Goal: Task Accomplishment & Management: Use online tool/utility

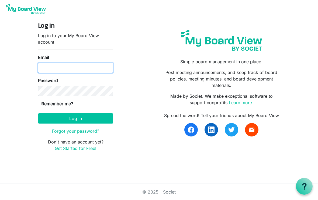
type input "[EMAIL_ADDRESS][DOMAIN_NAME]"
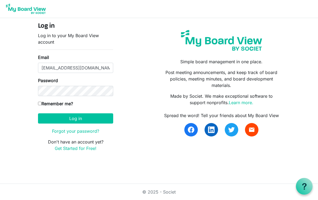
click at [75, 118] on button "Log in" at bounding box center [75, 118] width 75 height 10
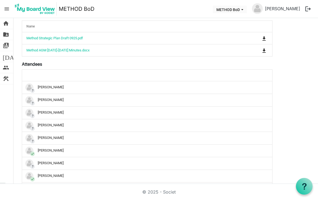
scroll to position [115, 0]
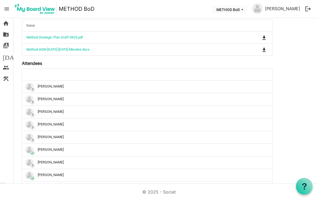
click at [47, 115] on div "? Carol Carlson" at bounding box center [146, 112] width 242 height 8
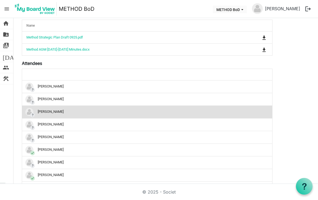
click at [48, 116] on div "? Carol Carlson" at bounding box center [146, 112] width 242 height 8
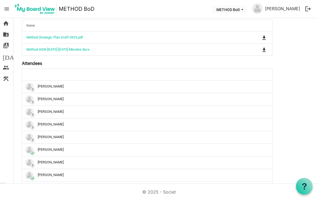
click at [51, 115] on div "? Carol Carlson" at bounding box center [146, 112] width 242 height 8
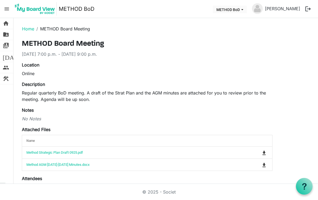
scroll to position [0, 0]
click at [241, 10] on span "METHOD BoD dropdownbutton" at bounding box center [242, 10] width 5 height 2
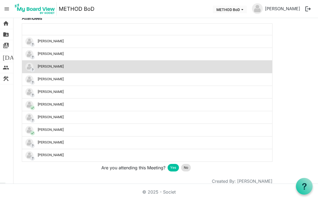
scroll to position [160, 0]
click at [45, 43] on div "? Bo Rich" at bounding box center [146, 42] width 242 height 8
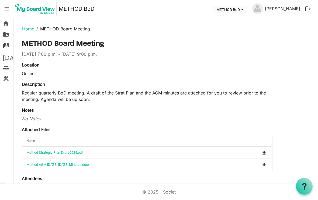
scroll to position [0, 0]
click at [305, 48] on div "METHOD Board Meeting 2025-09-21 7:00 p.m. - 2025-09-21 9:00 p.m. Location Onlin…" at bounding box center [166, 196] width 296 height 312
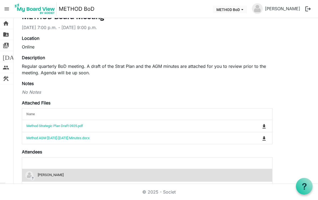
scroll to position [25, 0]
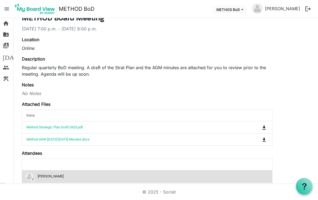
click at [7, 58] on span "today" at bounding box center [13, 56] width 21 height 11
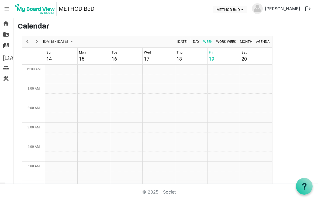
scroll to position [175, 0]
click at [7, 27] on span "home" at bounding box center [6, 23] width 6 height 11
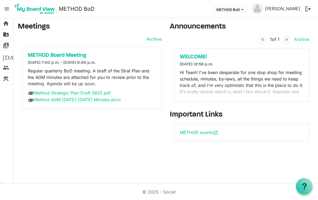
click at [49, 72] on p "Regular quarterly BoD meeting. A draft of the Strat Plan and the AGM minutes ar…" at bounding box center [92, 77] width 128 height 19
click at [119, 77] on p "Regular quarterly BoD meeting. A draft of the Strat Plan and the AGM minutes ar…" at bounding box center [92, 77] width 128 height 19
click at [243, 9] on span "METHOD BoD dropdownbutton" at bounding box center [242, 10] width 5 height 2
click at [238, 22] on li "METHOD BoD" at bounding box center [229, 20] width 32 height 10
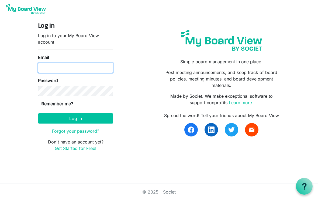
type input "[EMAIL_ADDRESS][DOMAIN_NAME]"
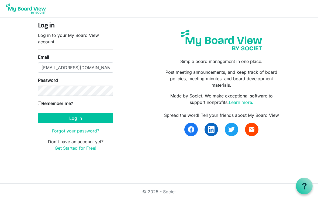
click at [76, 120] on button "Log in" at bounding box center [75, 118] width 75 height 10
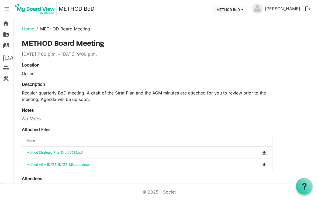
click at [6, 66] on span "people" at bounding box center [6, 67] width 6 height 11
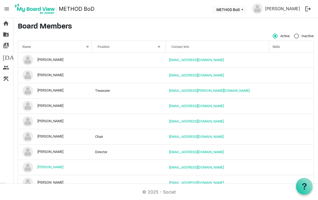
click at [244, 94] on td "cacarlson1@shaw.ca" at bounding box center [217, 90] width 103 height 15
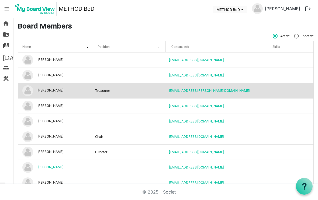
click at [262, 94] on td "cacarlson1@shaw.ca" at bounding box center [217, 90] width 103 height 15
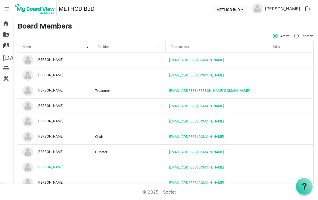
click at [261, 95] on td "cacarlson1@shaw.ca" at bounding box center [217, 90] width 103 height 15
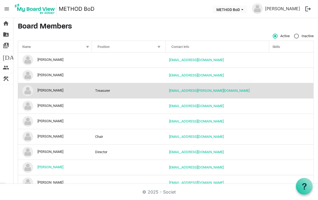
click at [3, 31] on span "folder_shared" at bounding box center [6, 34] width 6 height 11
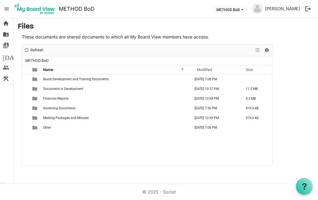
click at [4, 11] on span "menu" at bounding box center [7, 9] width 10 height 10
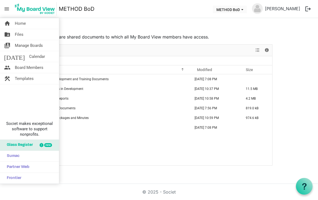
click at [18, 23] on span "Home" at bounding box center [20, 23] width 11 height 11
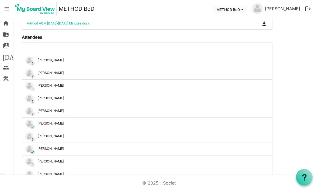
scroll to position [142, 0]
click at [67, 25] on link "Method AGM [DATE]-[DATE] Minutes.docx" at bounding box center [57, 23] width 63 height 4
